Goal: Find specific page/section: Find specific page/section

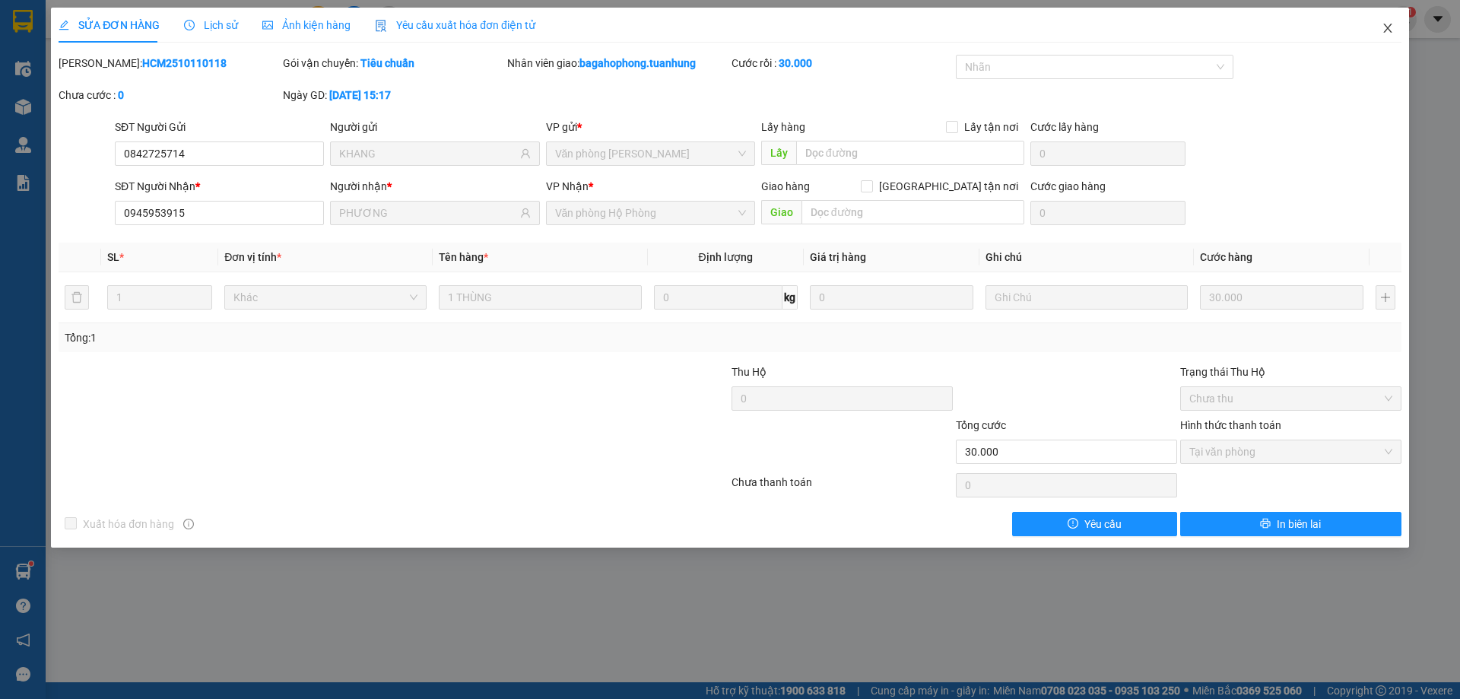
click at [1386, 25] on icon "close" at bounding box center [1387, 28] width 12 height 12
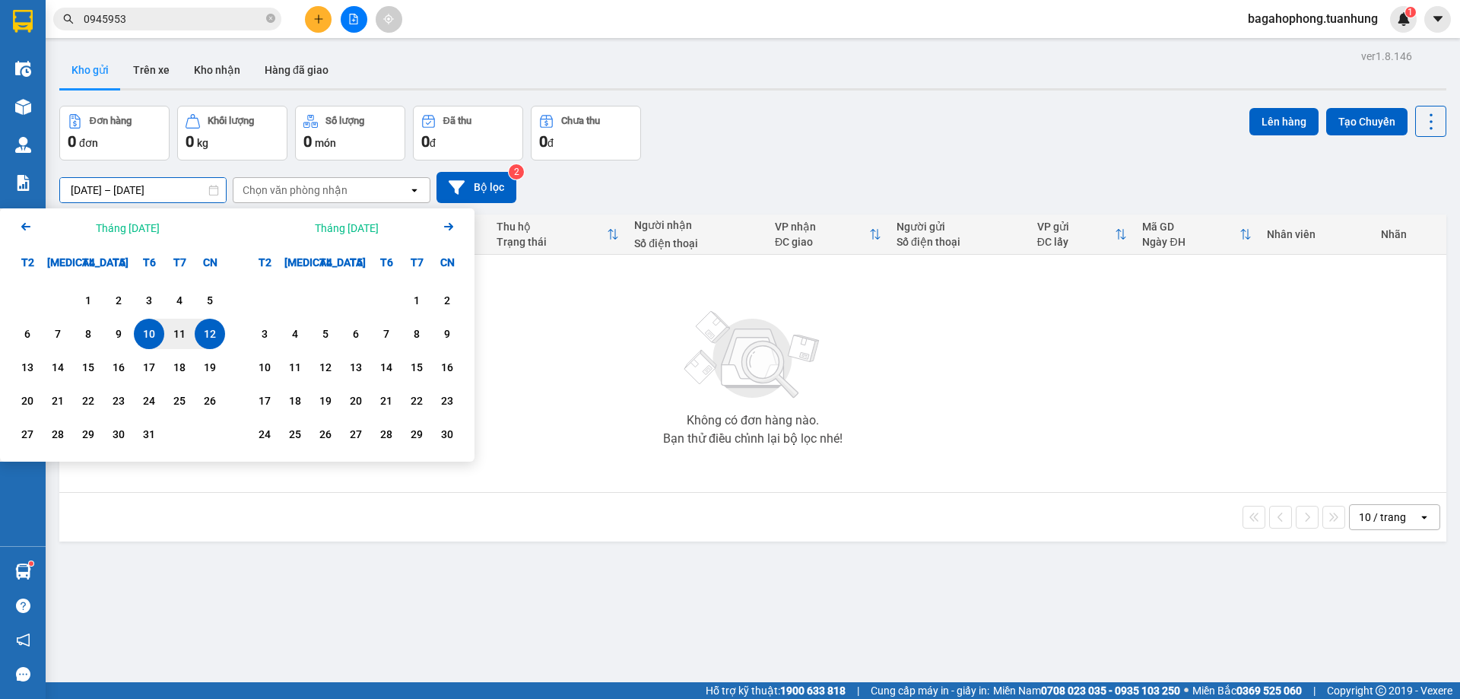
click at [100, 180] on input "[DATE] – [DATE]" at bounding box center [143, 190] width 166 height 24
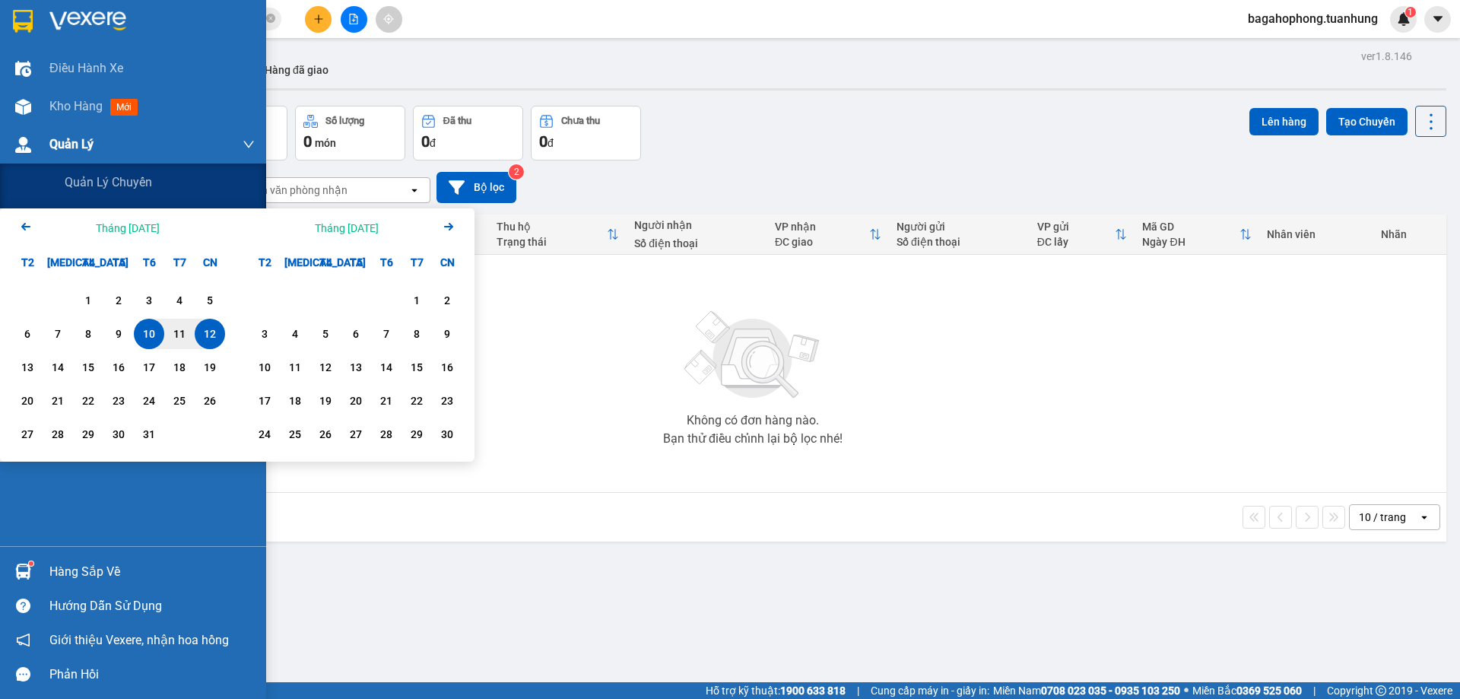
click at [157, 160] on div "Quản Lý" at bounding box center [151, 144] width 205 height 38
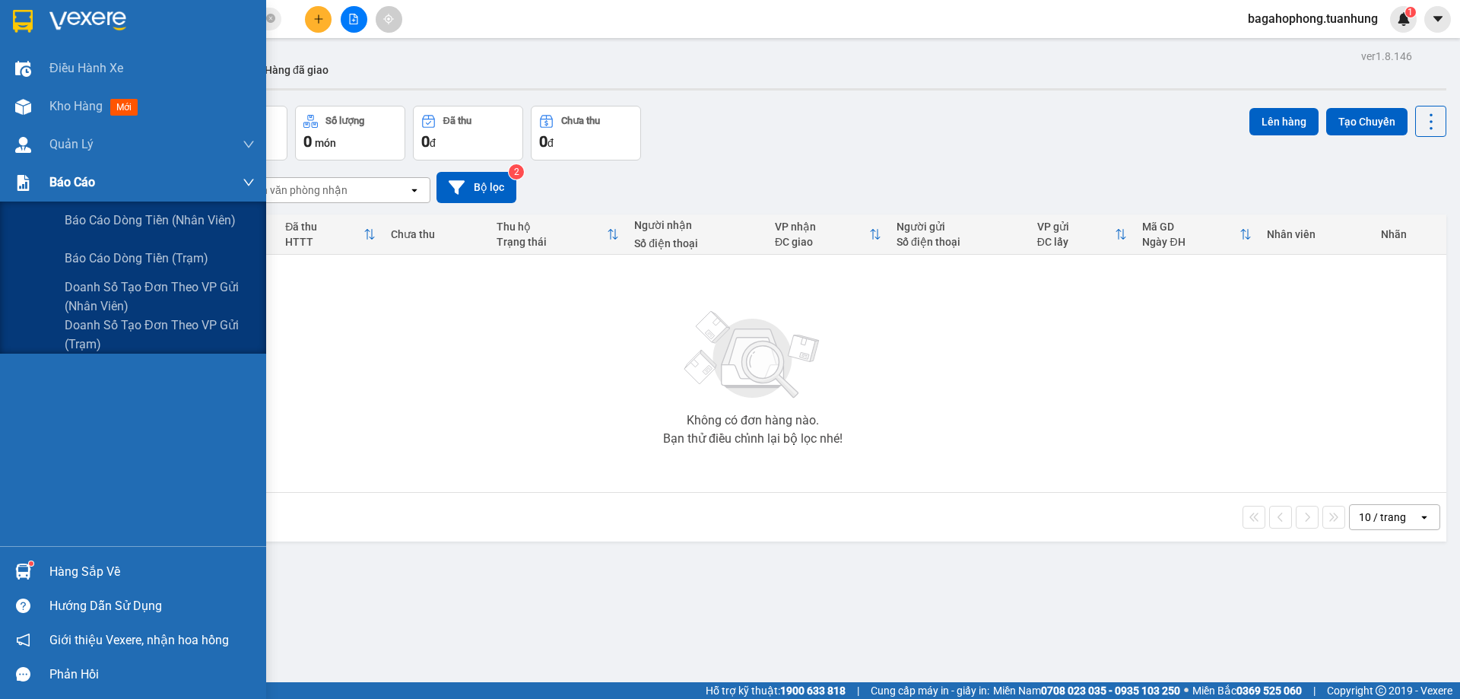
click at [138, 178] on div "Báo cáo" at bounding box center [151, 182] width 205 height 38
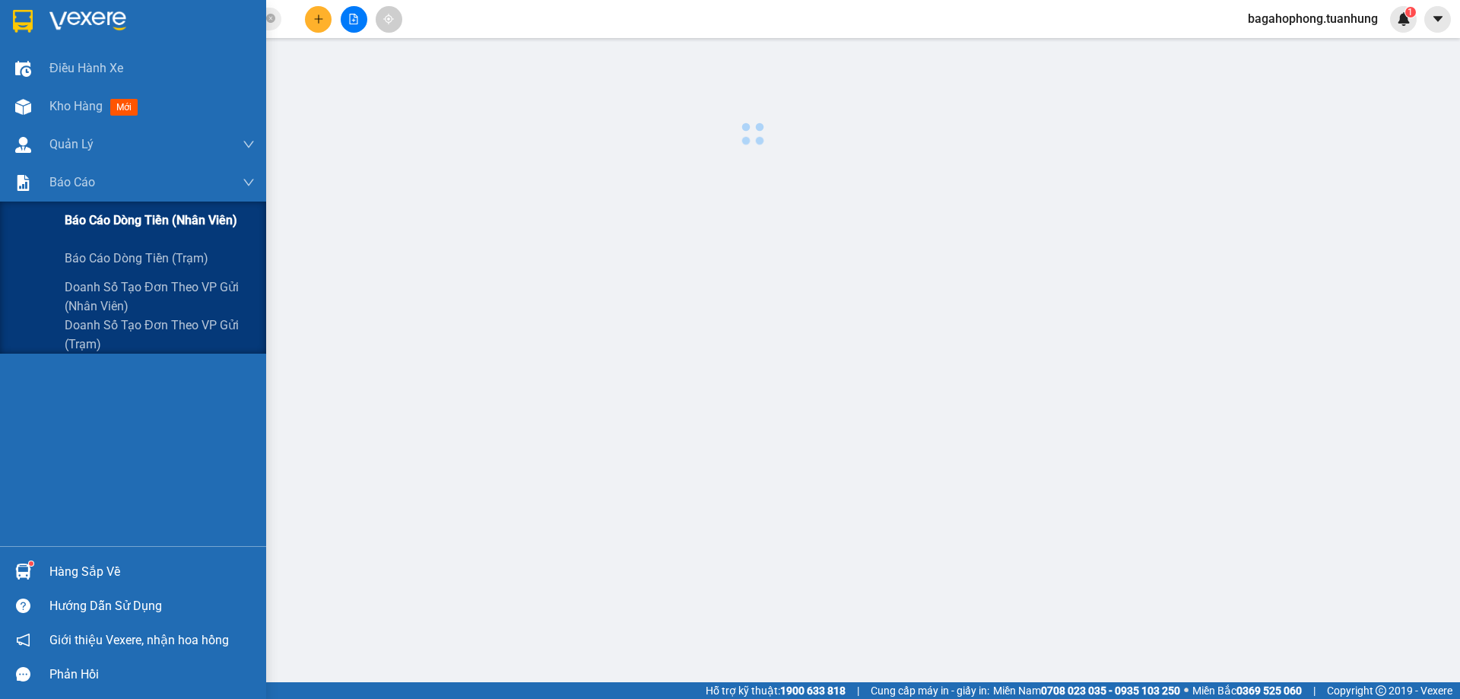
click at [155, 217] on span "Báo cáo dòng tiền (nhân viên)" at bounding box center [151, 220] width 173 height 19
